Goal: Task Accomplishment & Management: Manage account settings

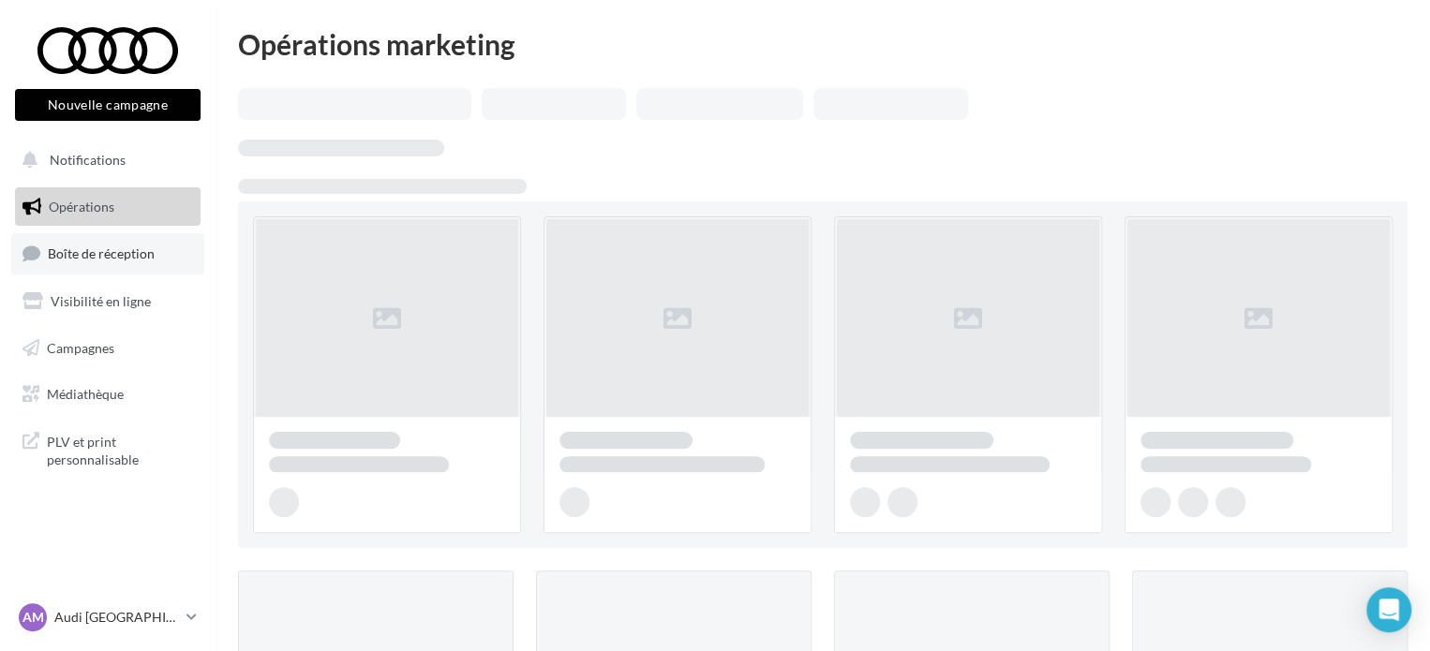
click at [136, 242] on link "Boîte de réception" at bounding box center [107, 253] width 193 height 40
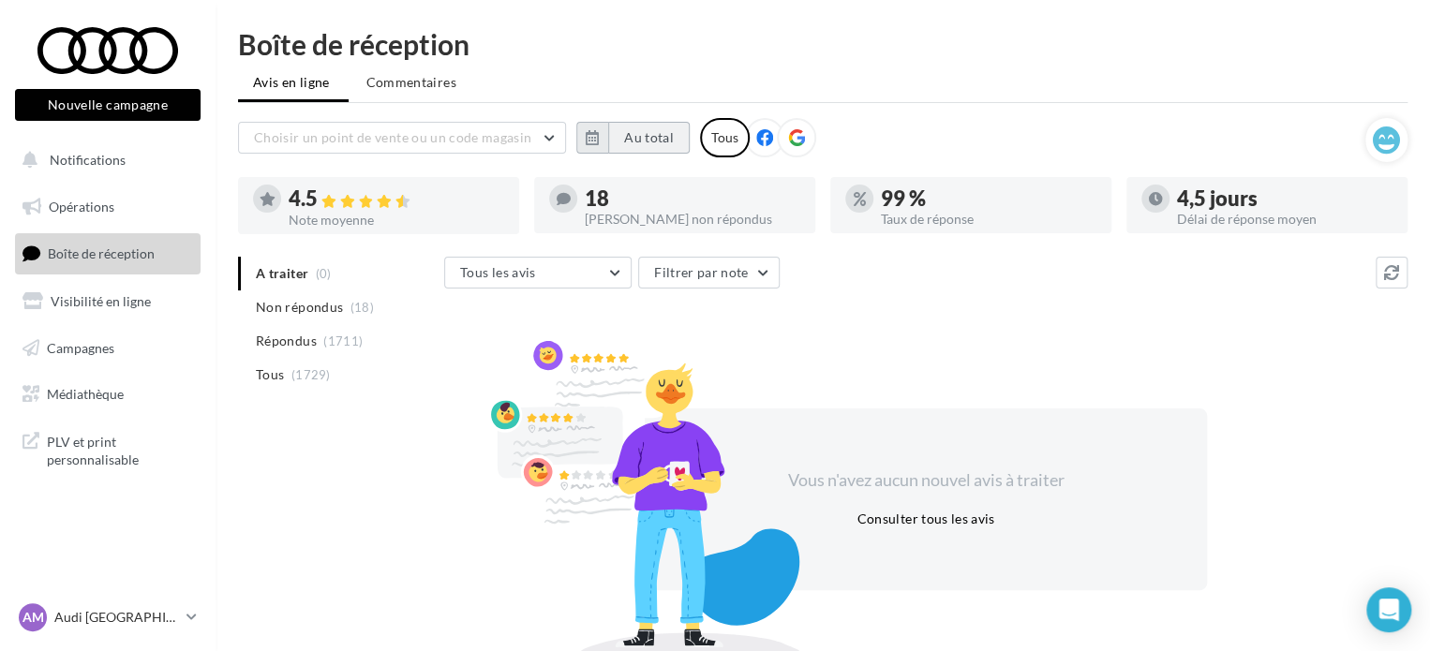
click at [638, 134] on button "Au total" at bounding box center [649, 138] width 82 height 32
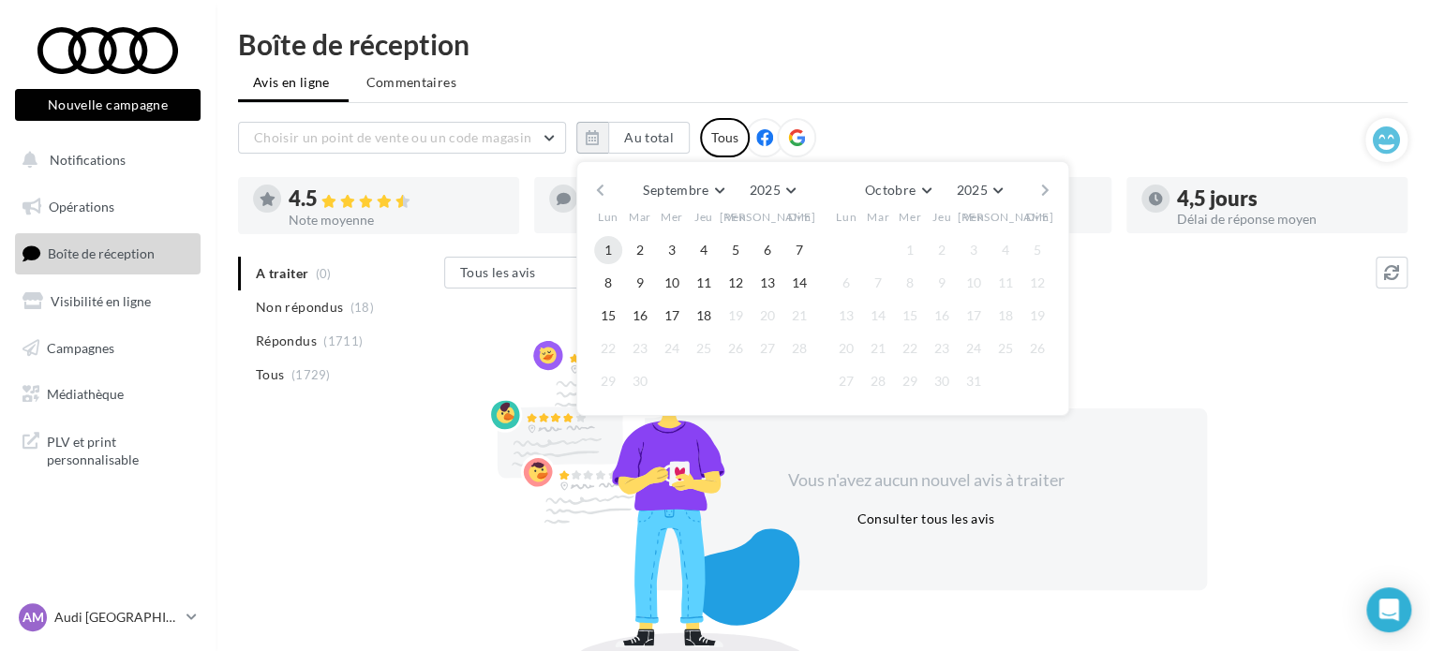
click at [600, 245] on button "1" at bounding box center [608, 250] width 28 height 28
click at [708, 311] on button "18" at bounding box center [704, 316] width 28 height 28
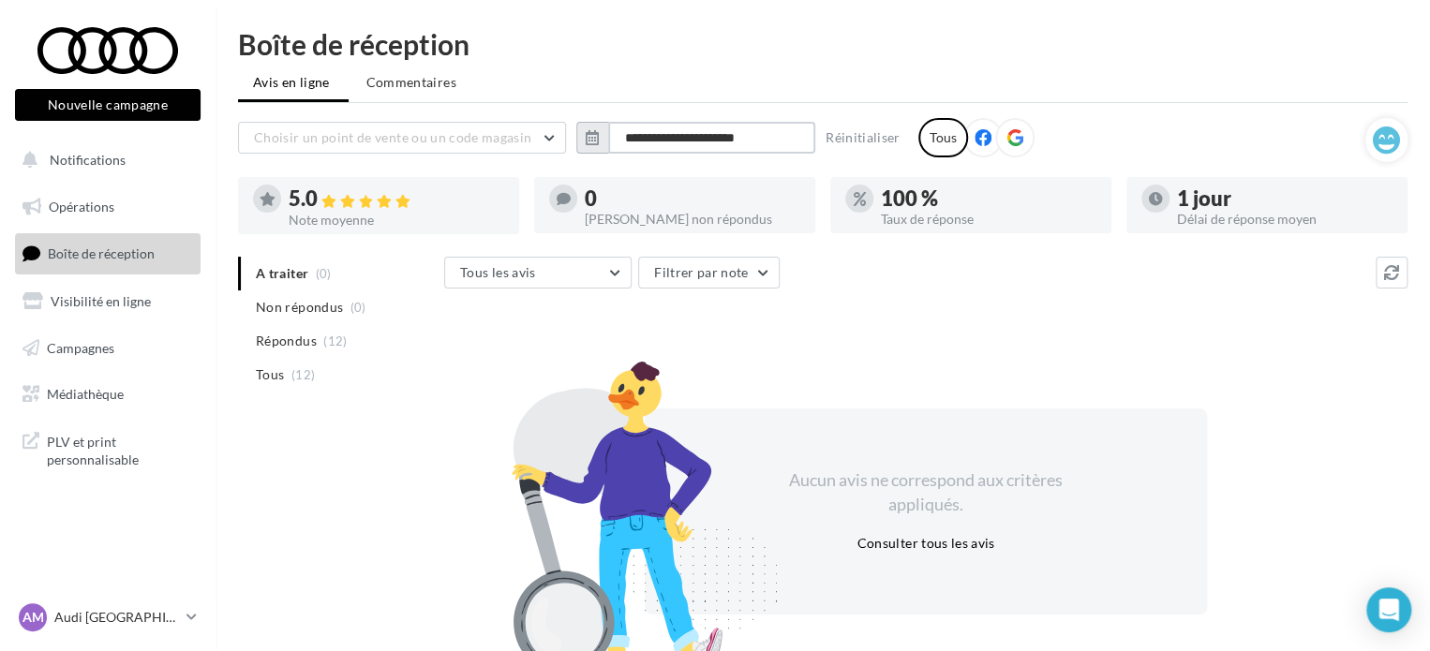
click at [681, 149] on input "**********" at bounding box center [711, 138] width 207 height 32
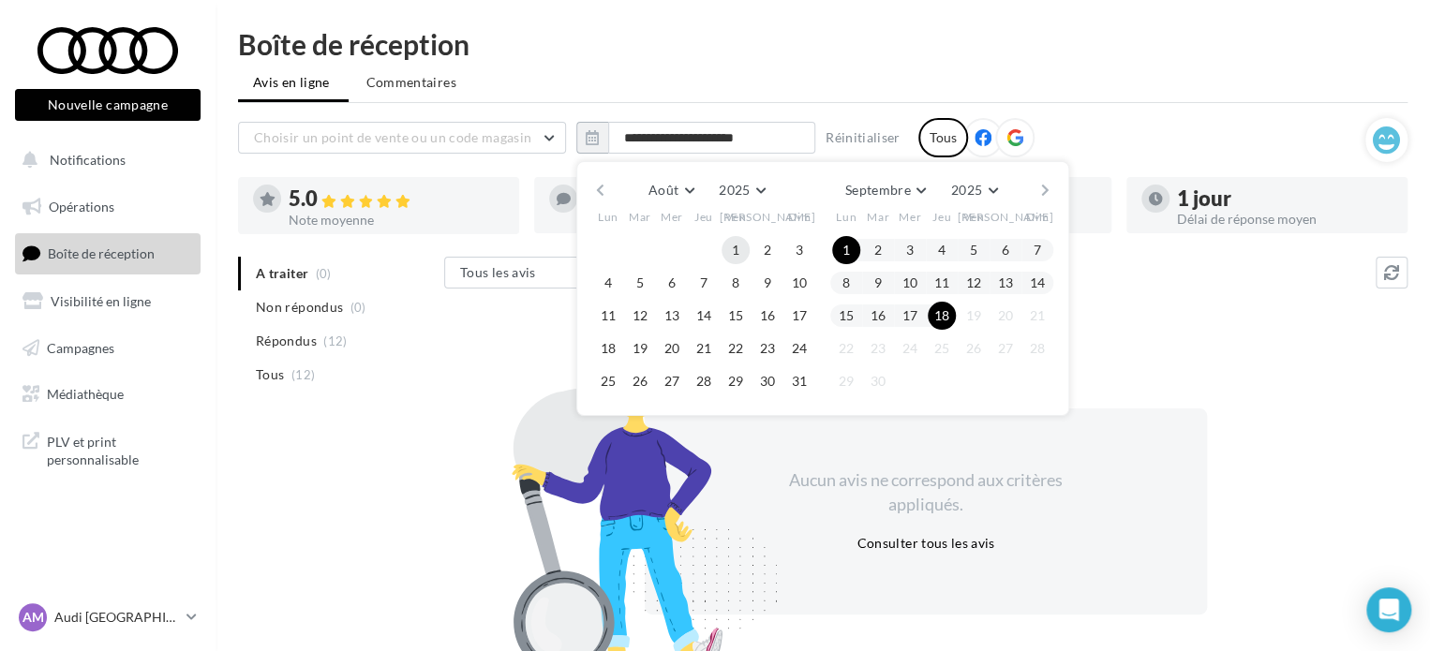
click at [743, 243] on button "1" at bounding box center [735, 250] width 28 height 28
click at [798, 372] on button "31" at bounding box center [799, 381] width 28 height 28
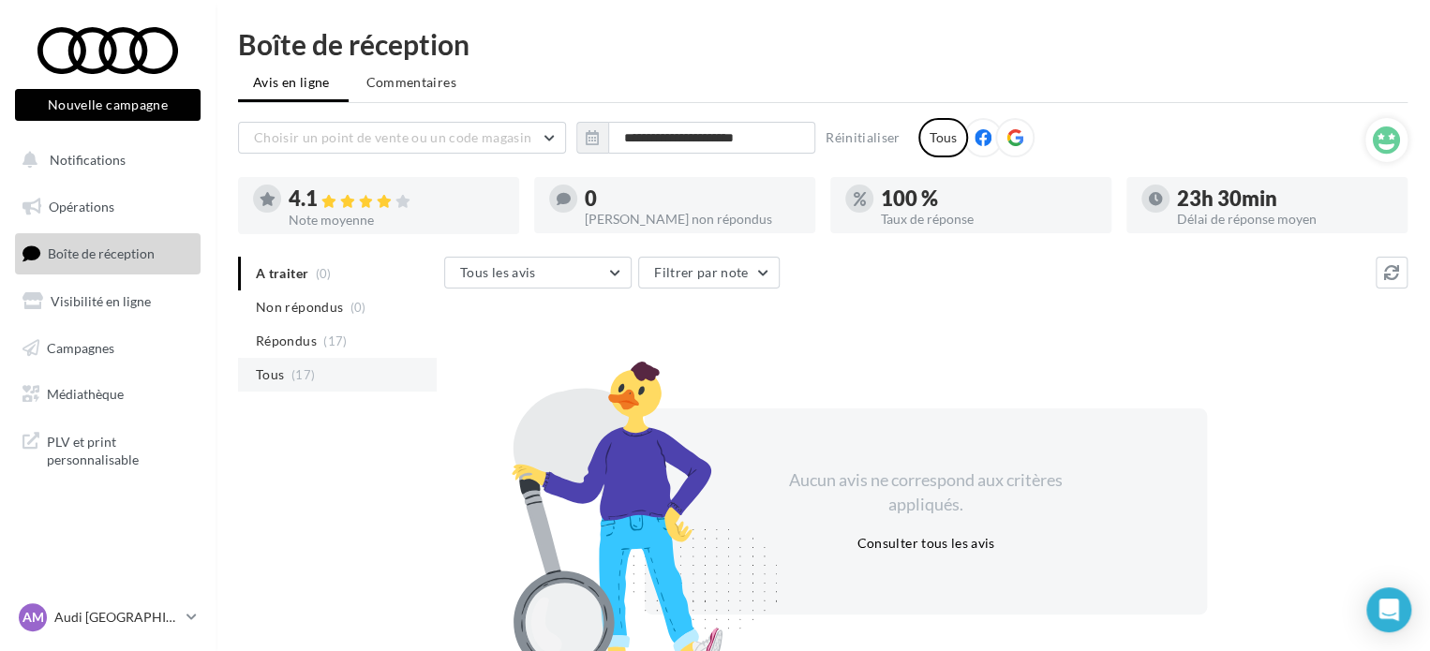
click at [320, 369] on li "Tous (17)" at bounding box center [337, 375] width 199 height 34
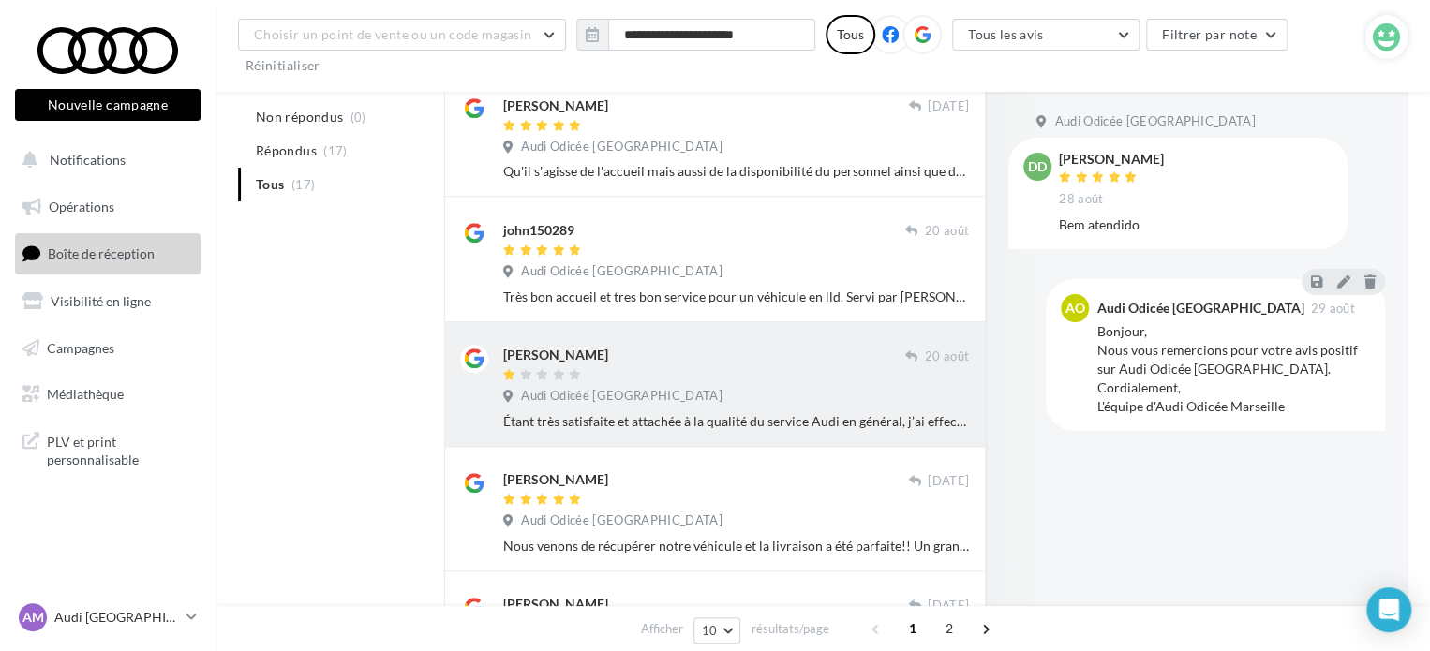
scroll to position [562, 0]
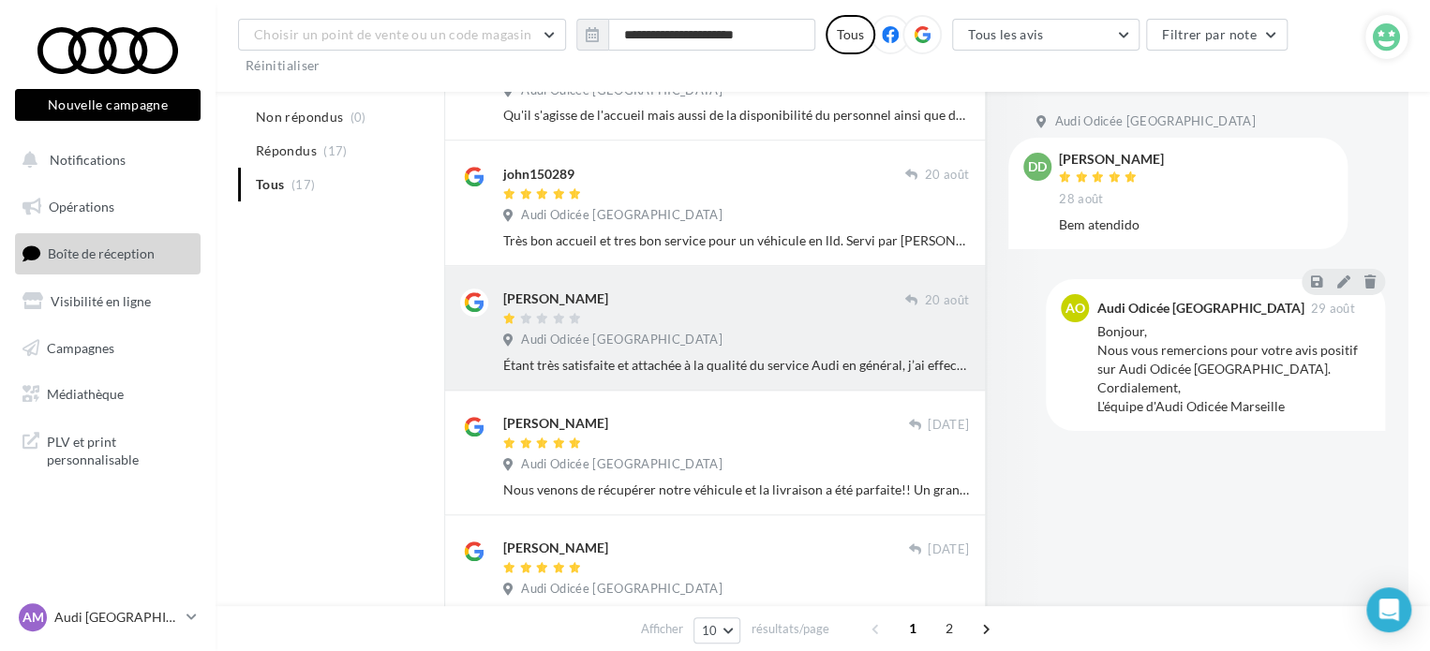
click at [728, 348] on div "Audi Odicée [GEOGRAPHIC_DATA]" at bounding box center [736, 342] width 466 height 21
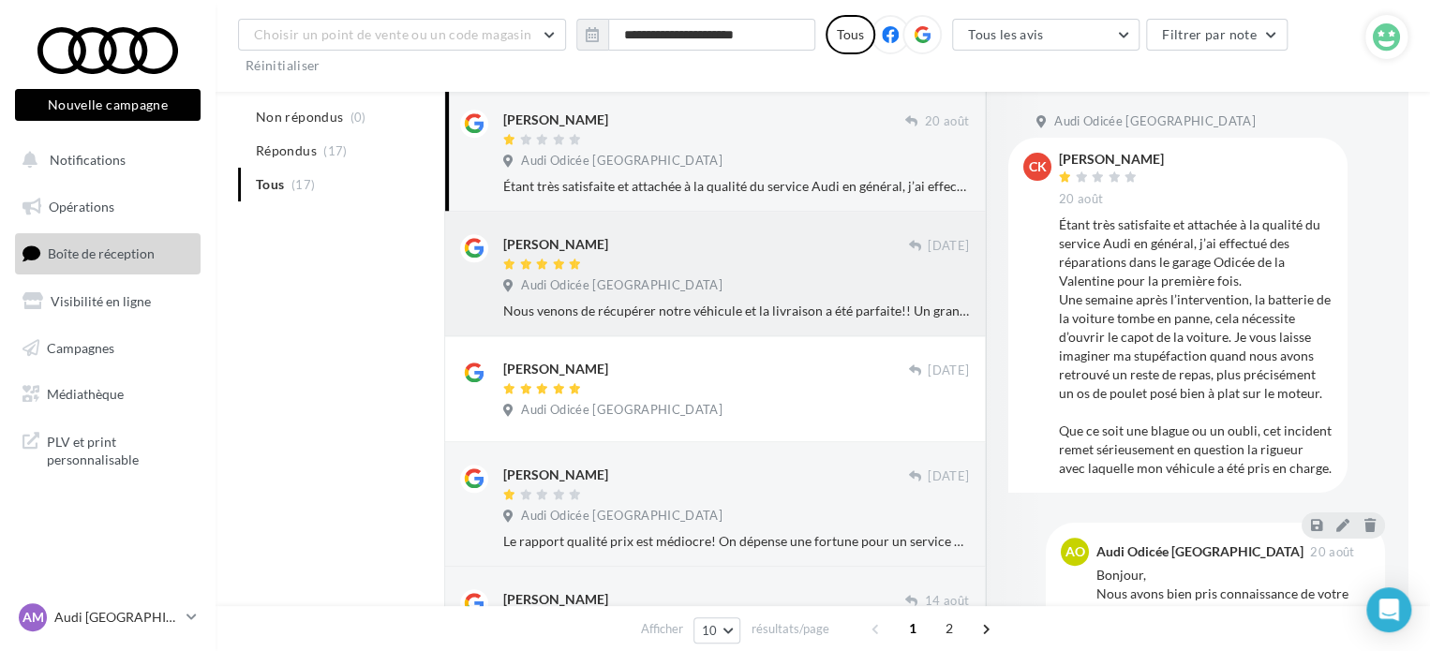
scroll to position [843, 0]
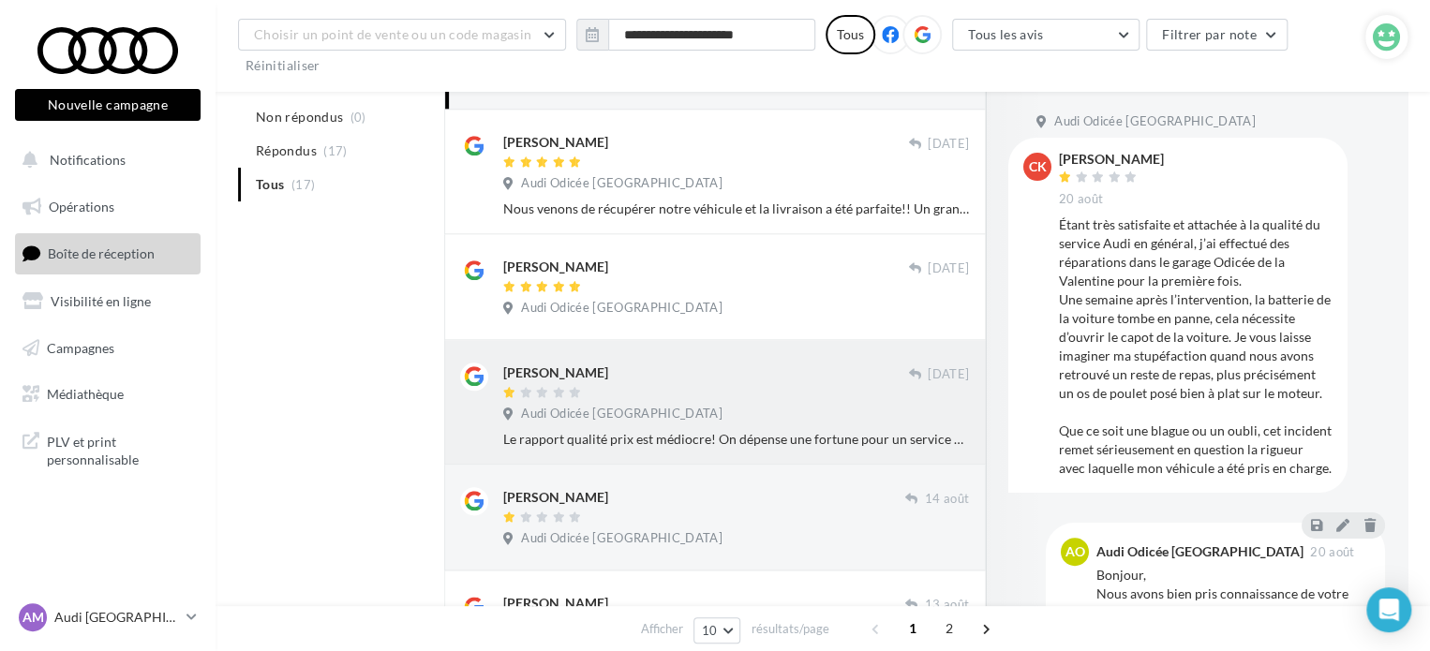
click at [654, 383] on div "[PERSON_NAME]" at bounding box center [705, 382] width 405 height 39
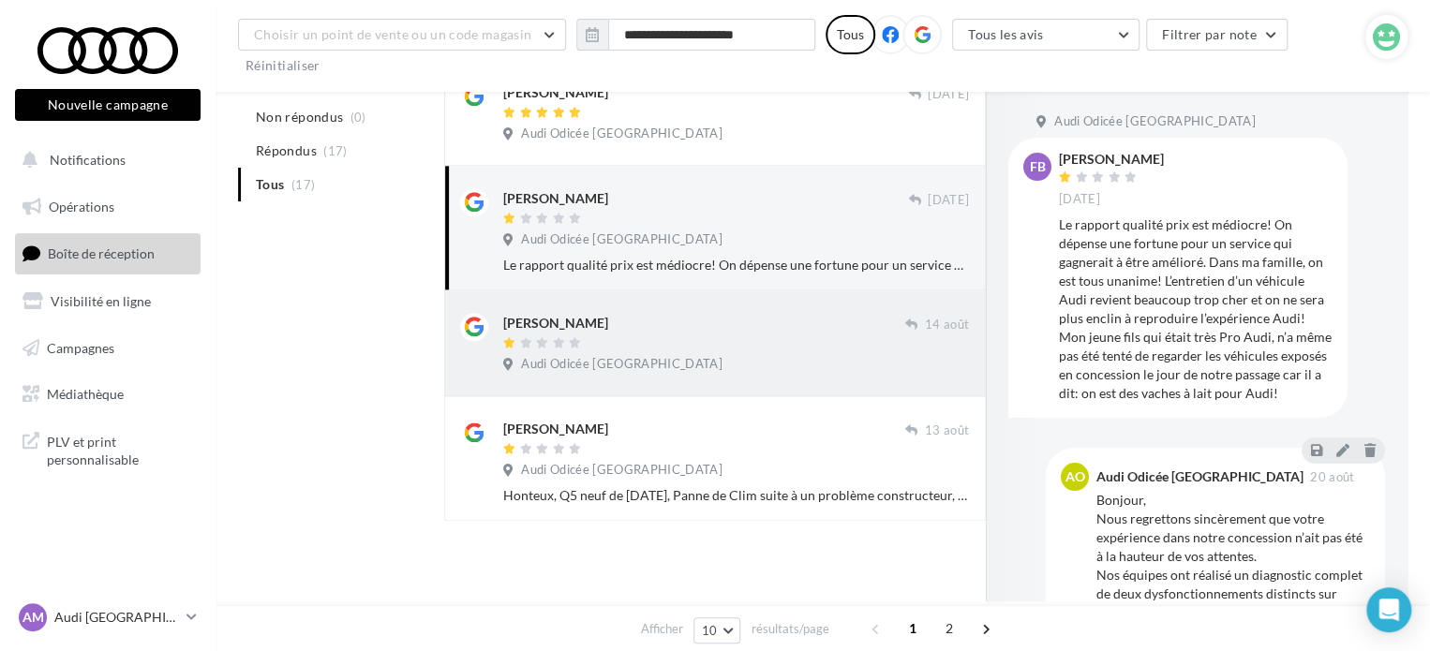
scroll to position [1019, 0]
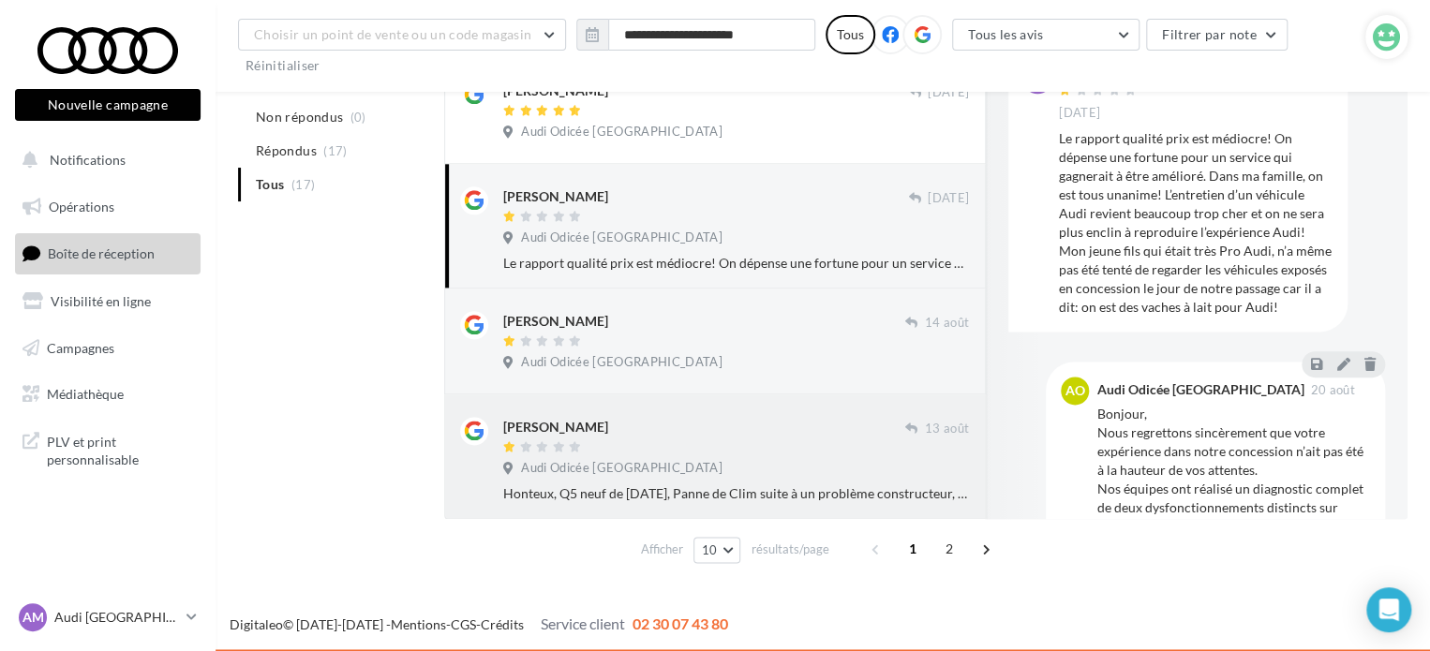
click at [769, 440] on div at bounding box center [704, 448] width 402 height 16
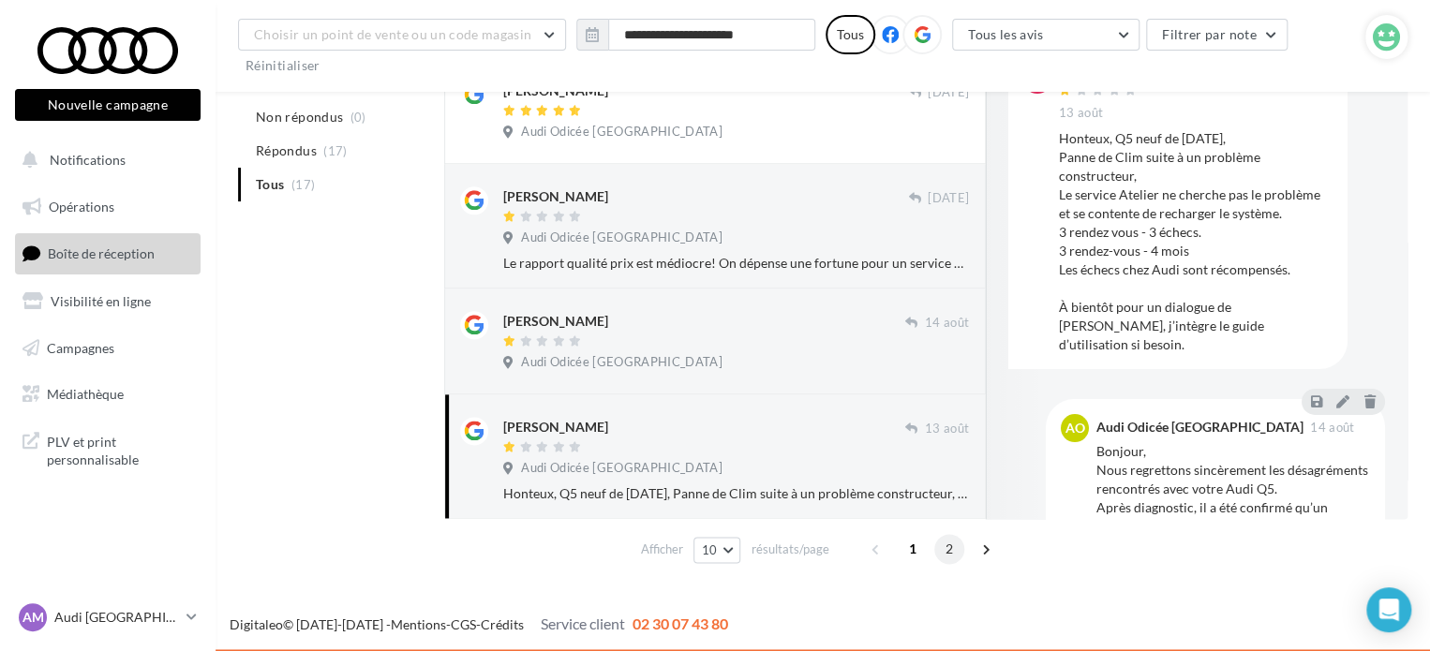
click at [956, 548] on span "2" at bounding box center [949, 549] width 30 height 30
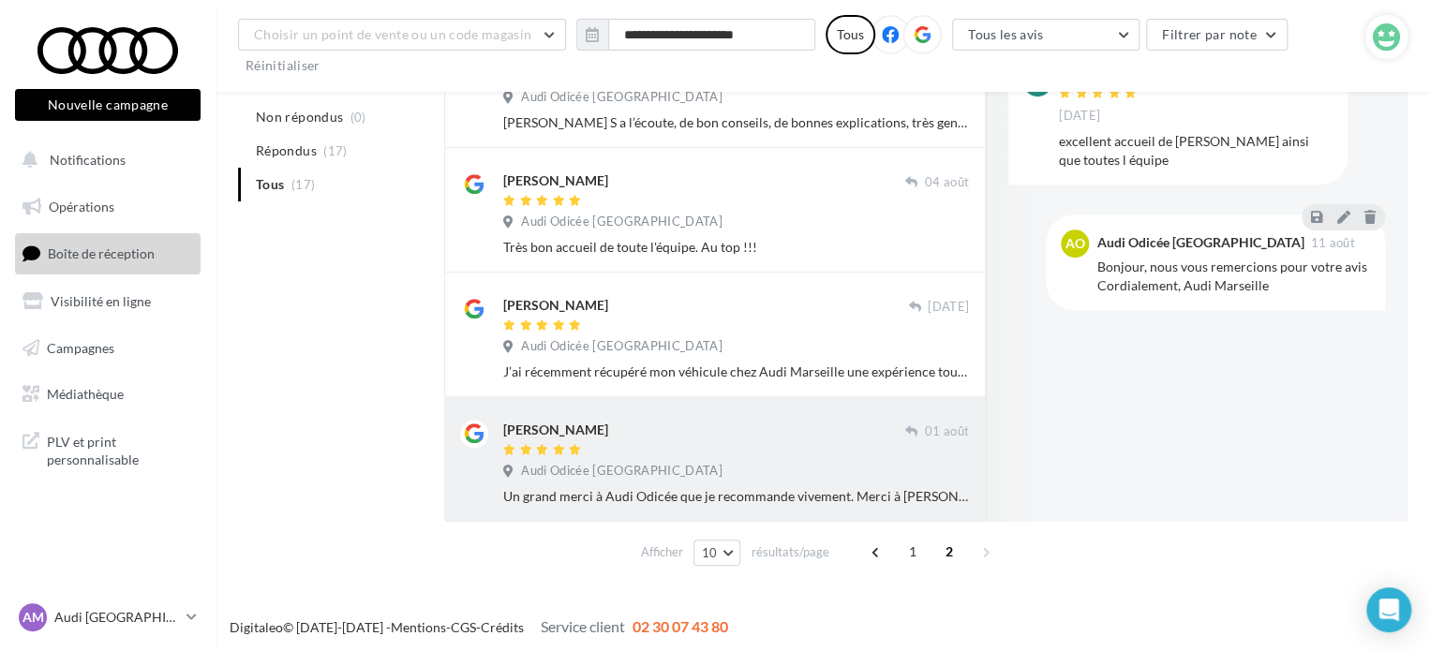
scroll to position [683, 0]
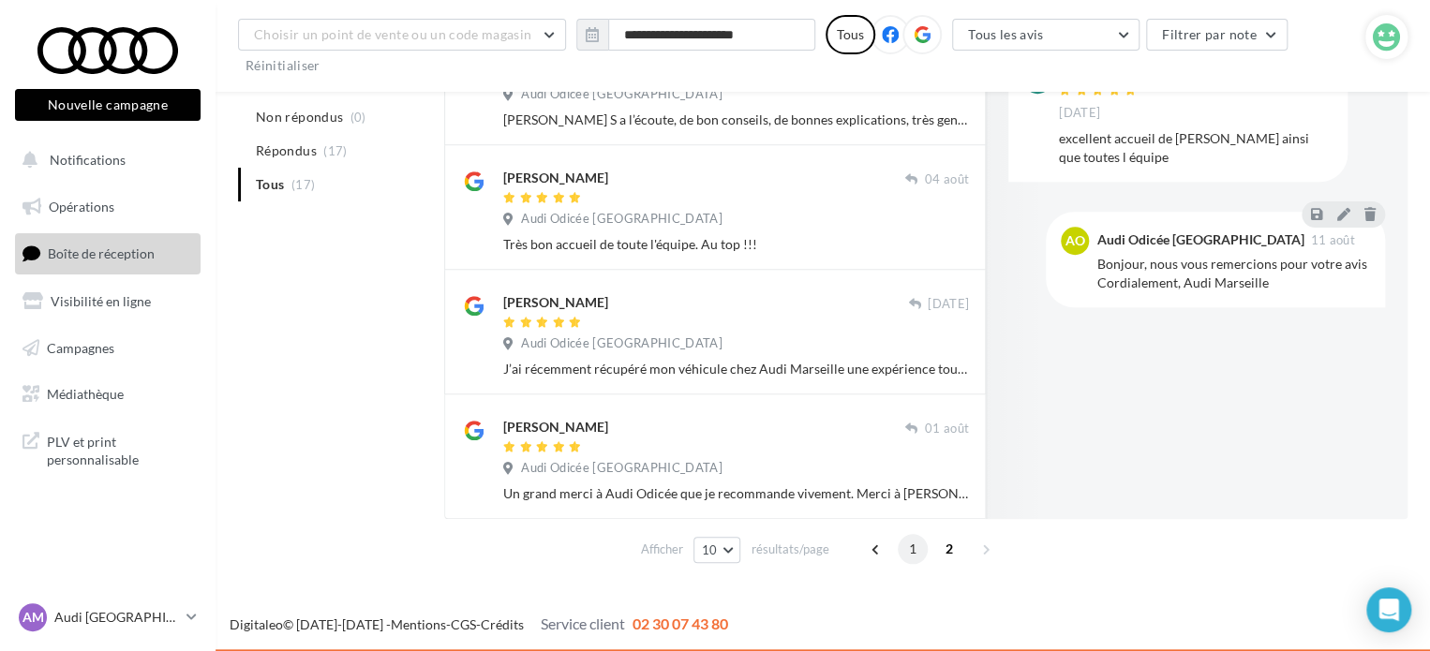
click at [918, 552] on span "1" at bounding box center [912, 549] width 30 height 30
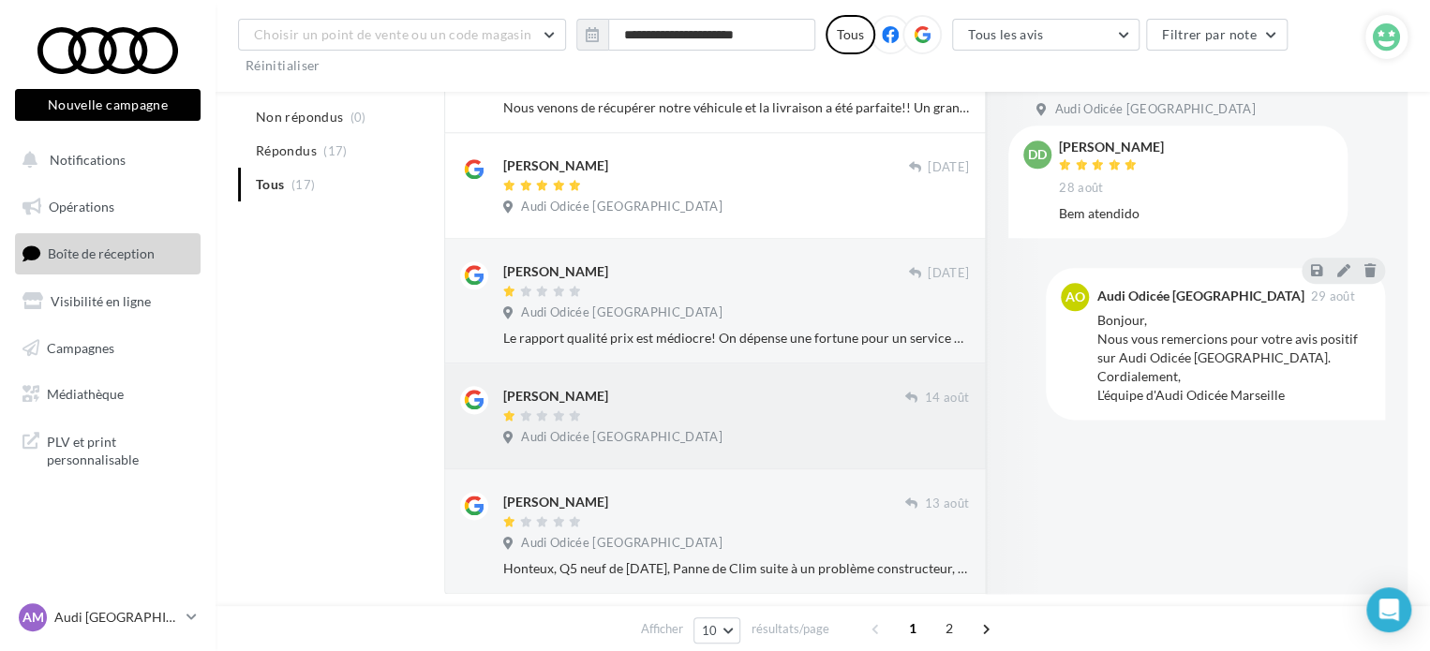
scroll to position [964, 0]
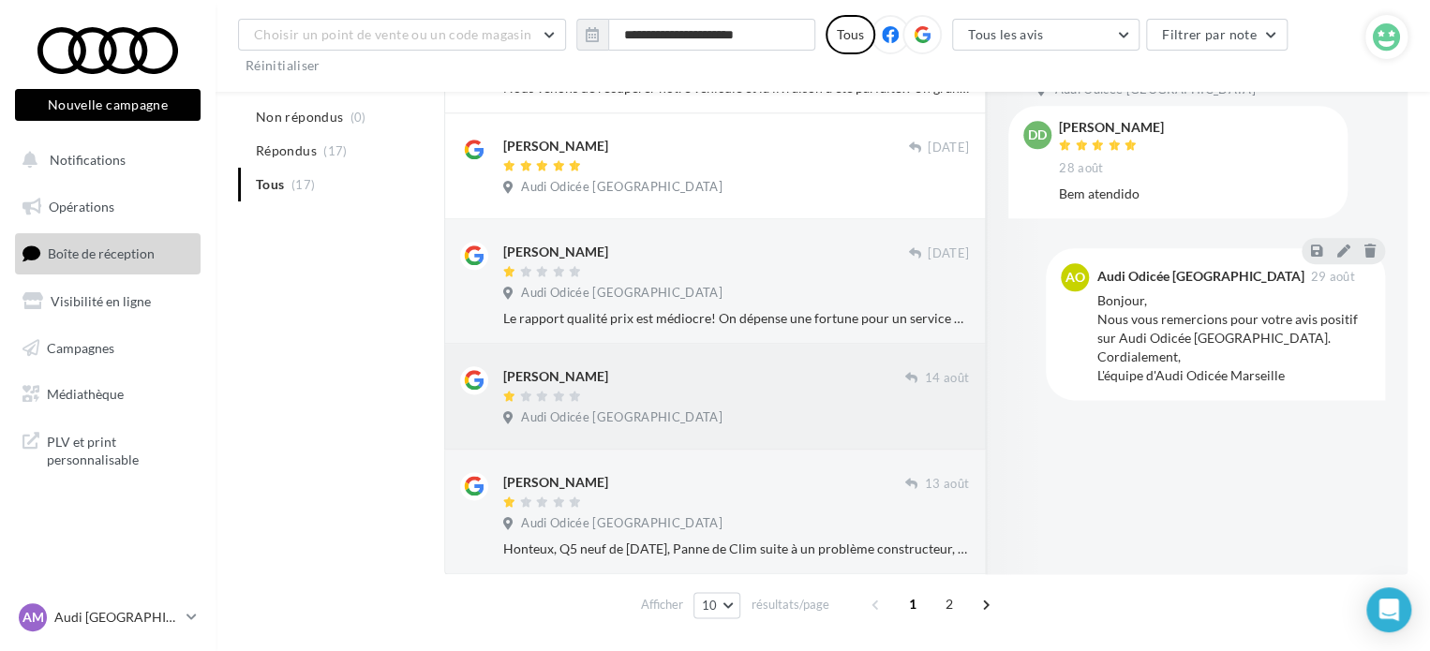
click at [684, 400] on div at bounding box center [704, 398] width 402 height 16
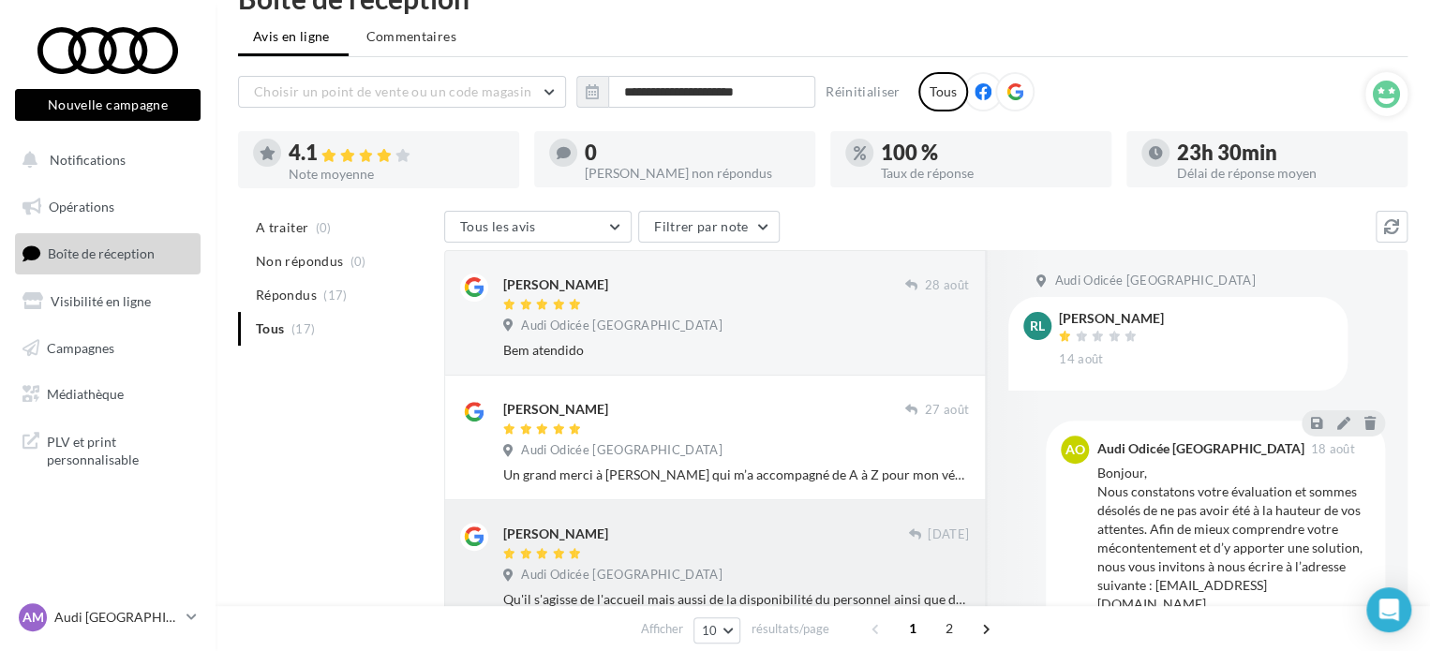
scroll to position [0, 0]
